Goal: Information Seeking & Learning: Learn about a topic

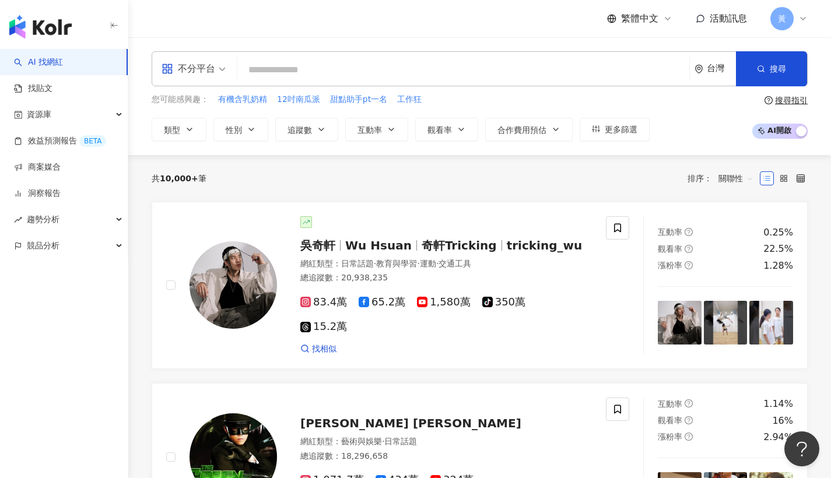
click at [330, 69] on input "search" at bounding box center [463, 70] width 443 height 22
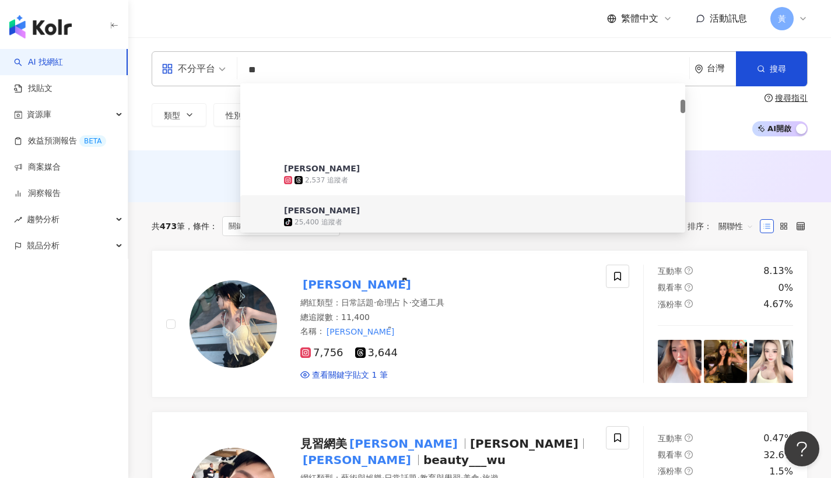
scroll to position [174, 0]
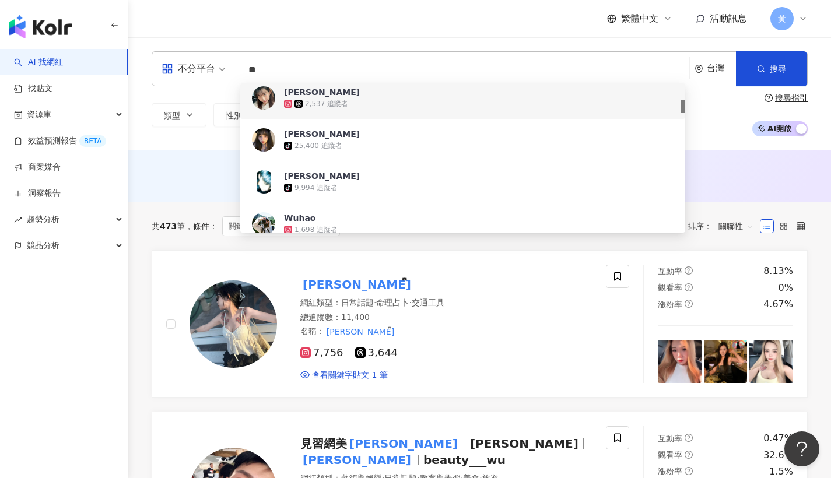
type input "*"
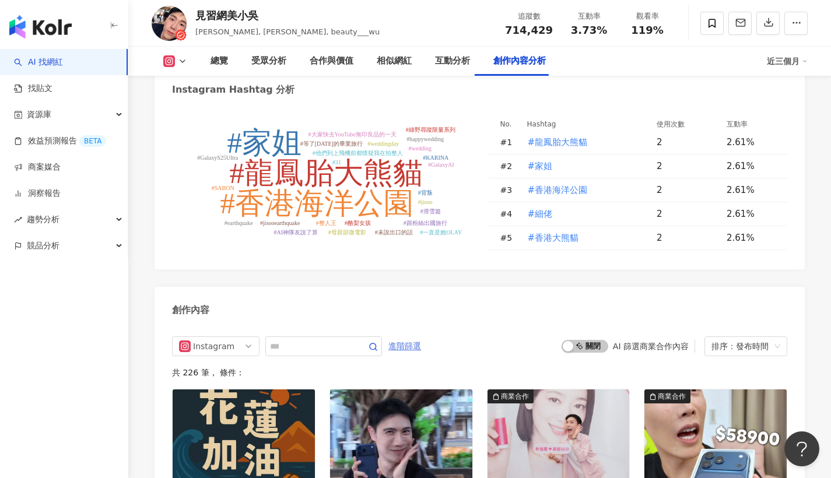
scroll to position [3318, 0]
